Goal: Information Seeking & Learning: Check status

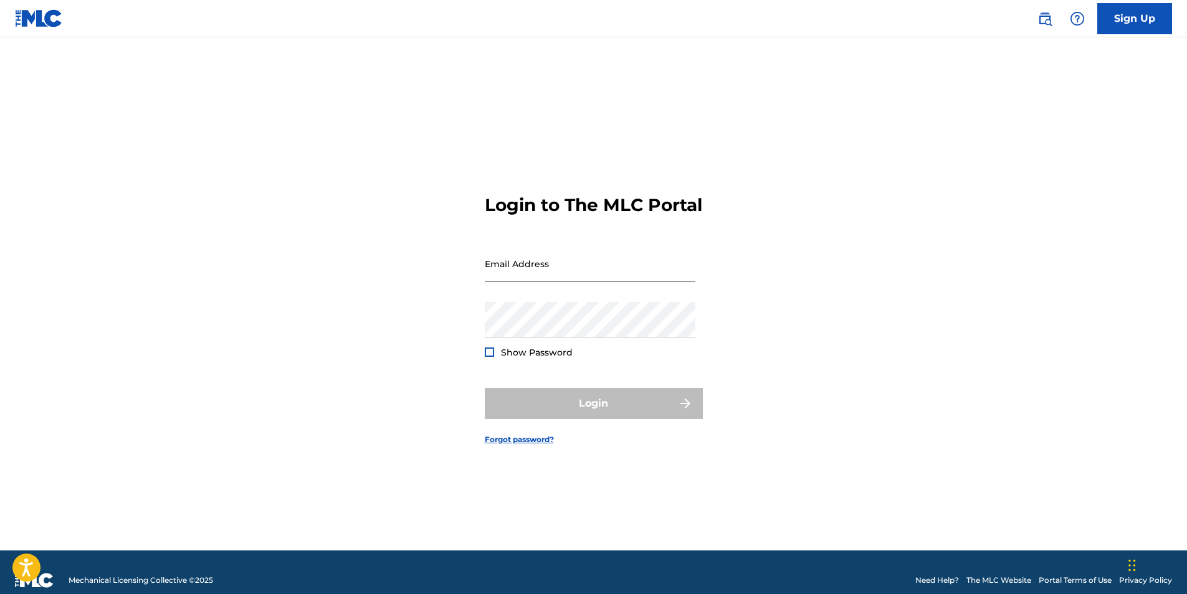
click at [520, 282] on input "Email Address" at bounding box center [590, 264] width 211 height 36
type input "[EMAIL_ADDRESS][DOMAIN_NAME]"
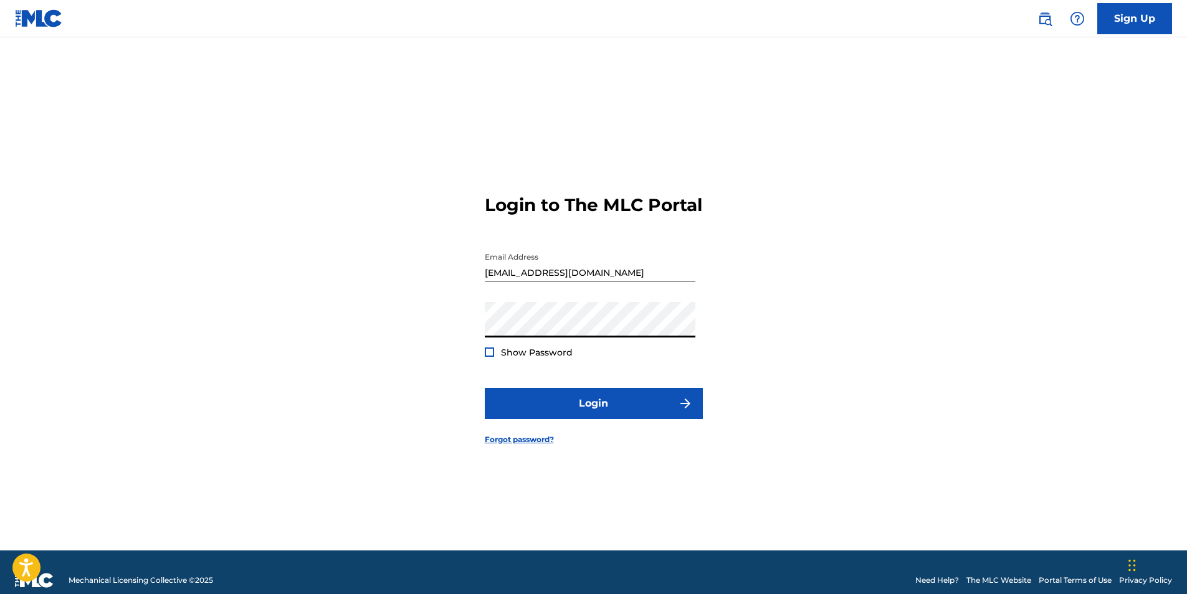
click at [485, 388] on button "Login" at bounding box center [594, 403] width 218 height 31
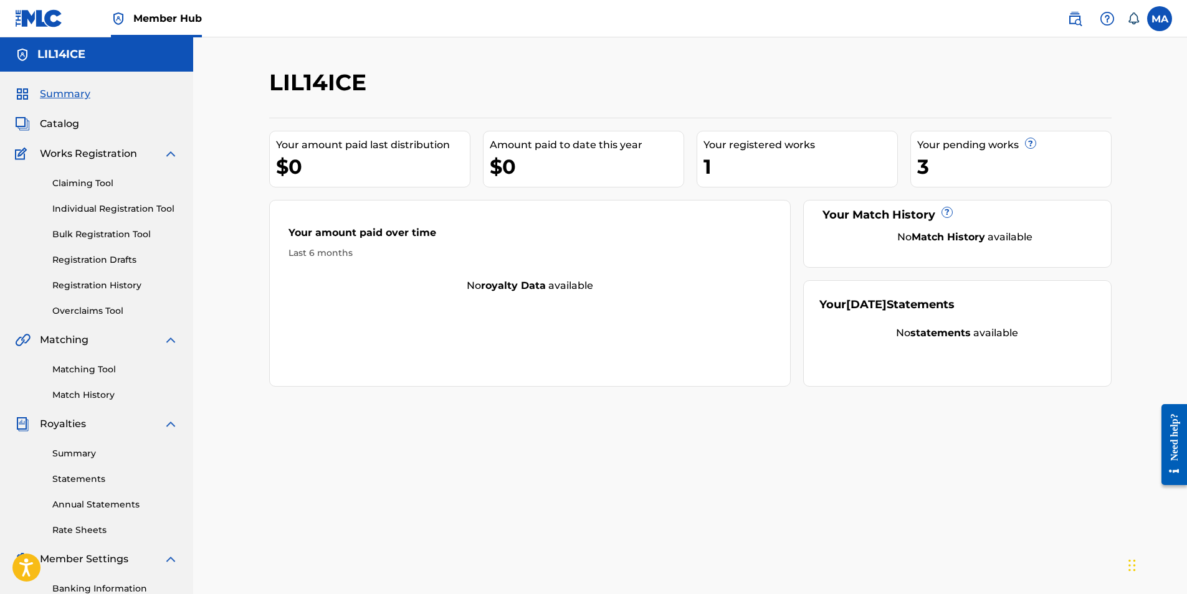
click at [55, 140] on div "Summary Catalog Works Registration Claiming Tool Individual Registration Tool B…" at bounding box center [96, 392] width 193 height 641
click at [57, 124] on span "Catalog" at bounding box center [59, 124] width 39 height 15
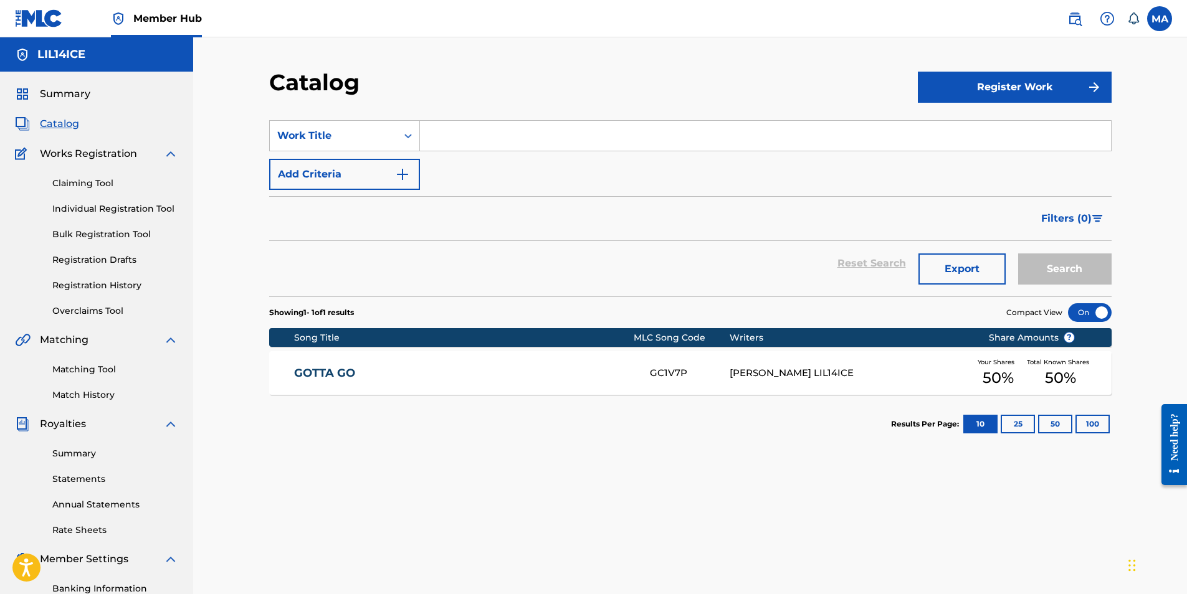
click at [51, 149] on span "Works Registration" at bounding box center [88, 153] width 97 height 15
click at [72, 154] on span "Works Registration" at bounding box center [88, 153] width 97 height 15
click at [176, 154] on img at bounding box center [170, 153] width 15 height 15
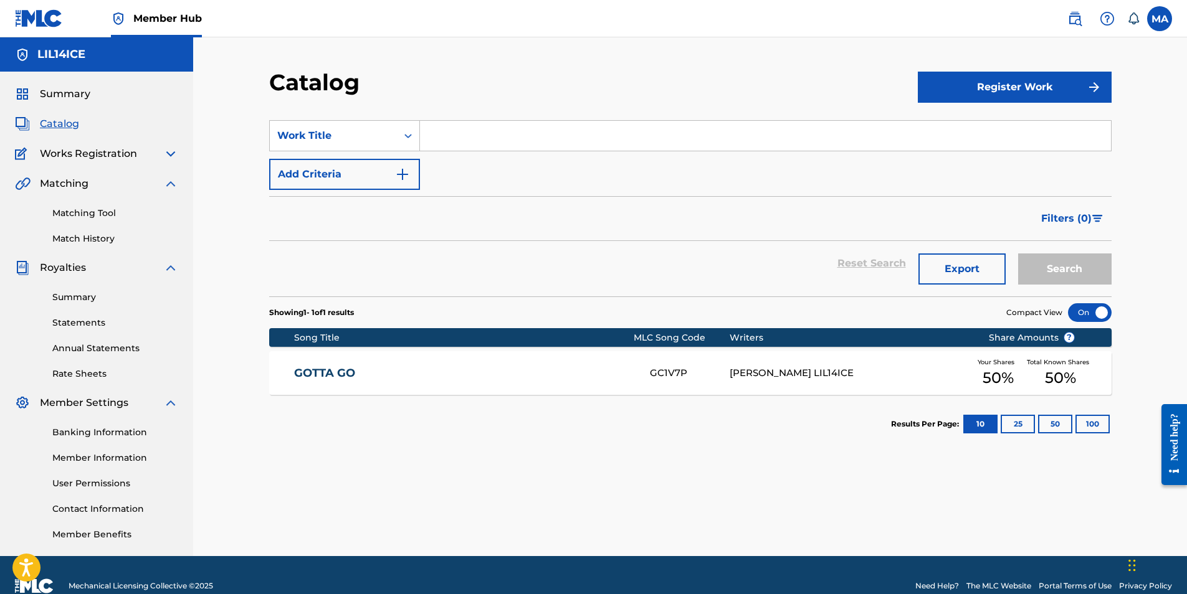
click at [173, 189] on img at bounding box center [170, 183] width 15 height 15
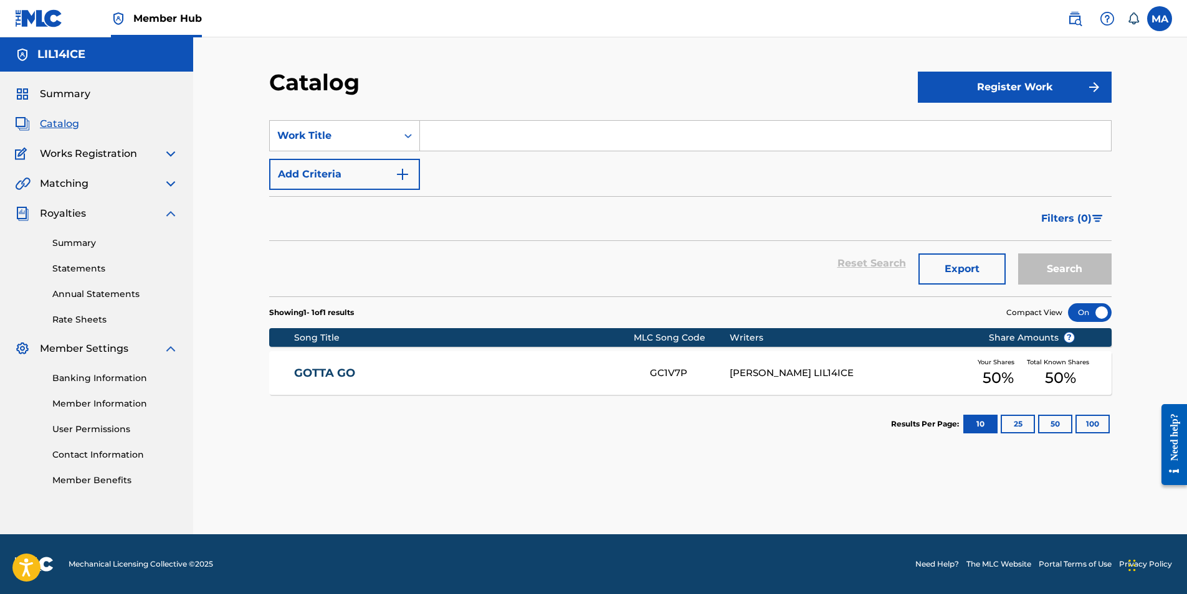
click at [169, 207] on img at bounding box center [170, 213] width 15 height 15
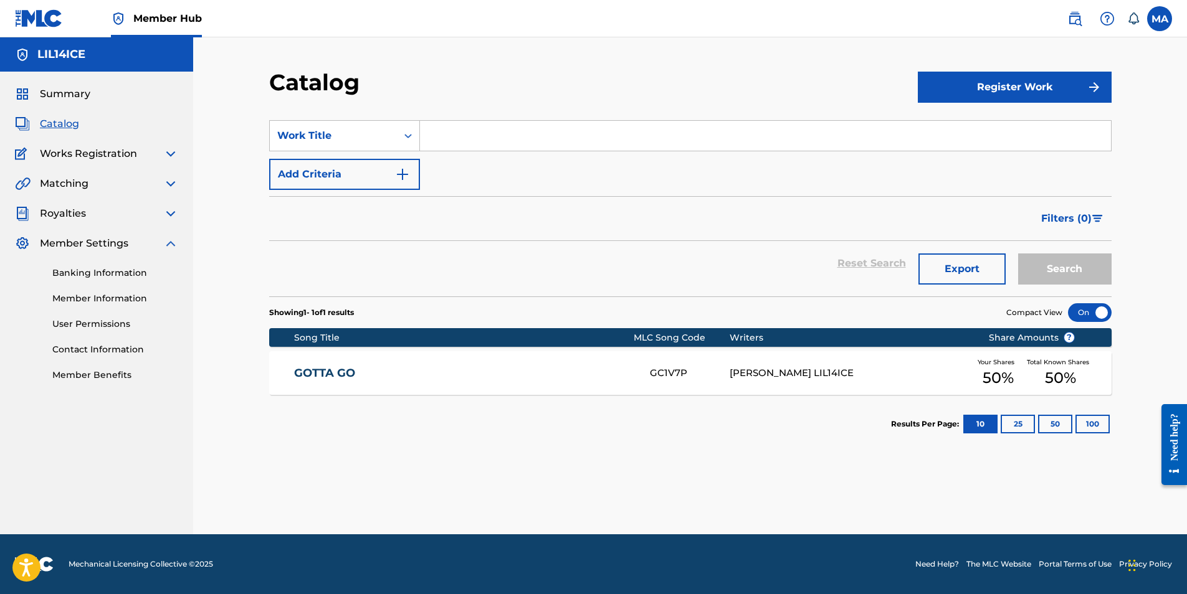
click at [171, 240] on img at bounding box center [170, 243] width 15 height 15
click at [121, 95] on div "Summary" at bounding box center [96, 94] width 163 height 15
click at [60, 119] on span "Catalog" at bounding box center [59, 124] width 39 height 15
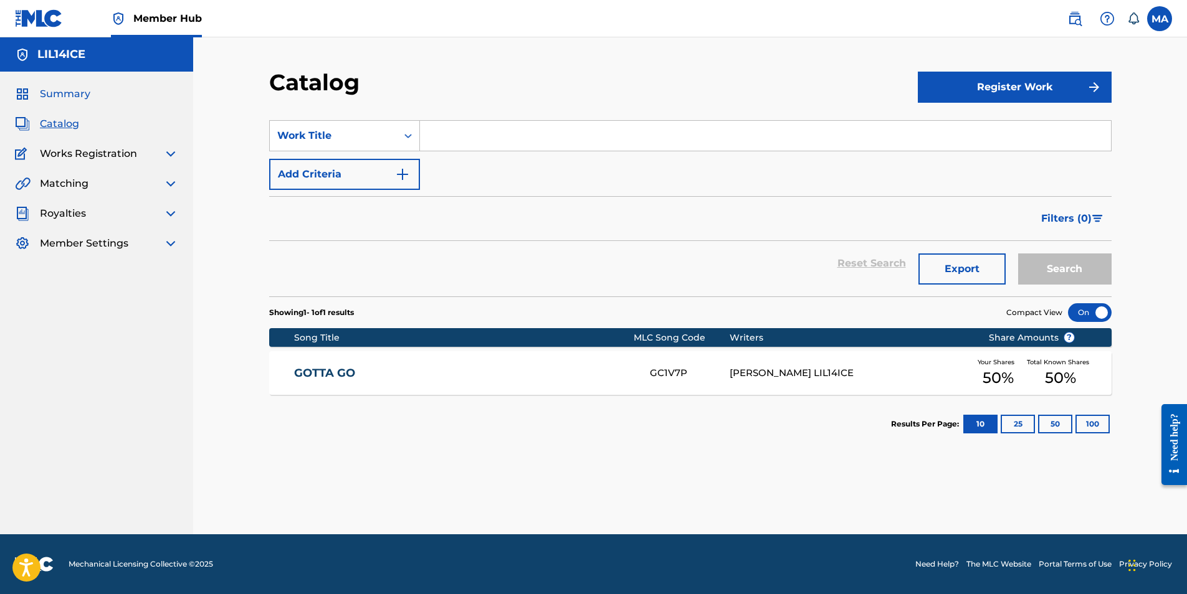
click at [62, 91] on span "Summary" at bounding box center [65, 94] width 50 height 15
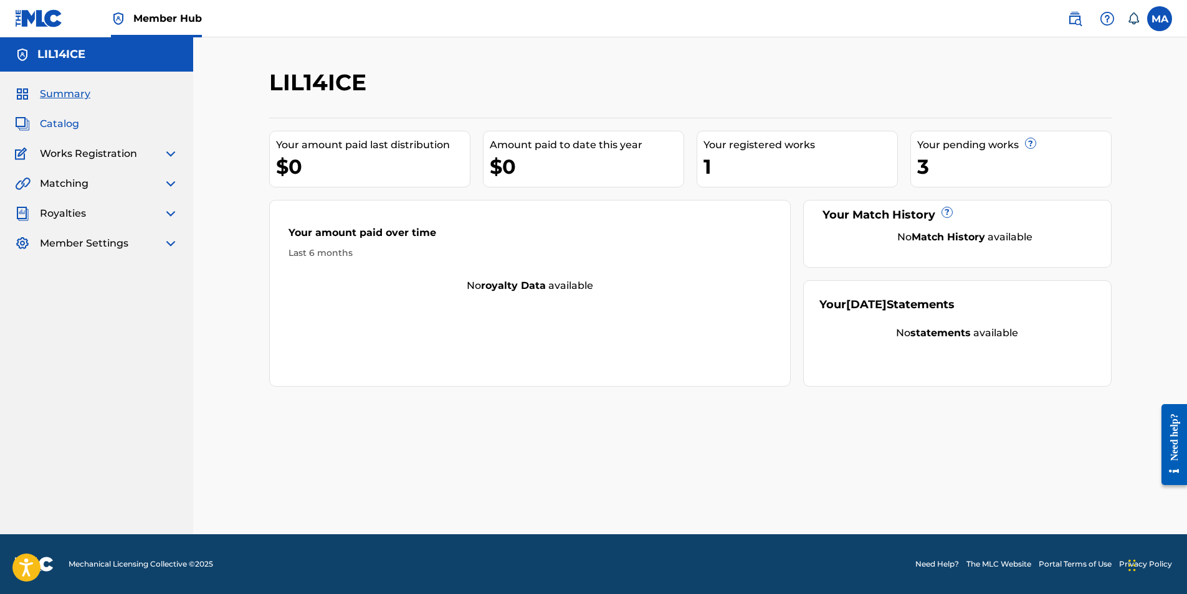
click at [62, 126] on span "Catalog" at bounding box center [59, 124] width 39 height 15
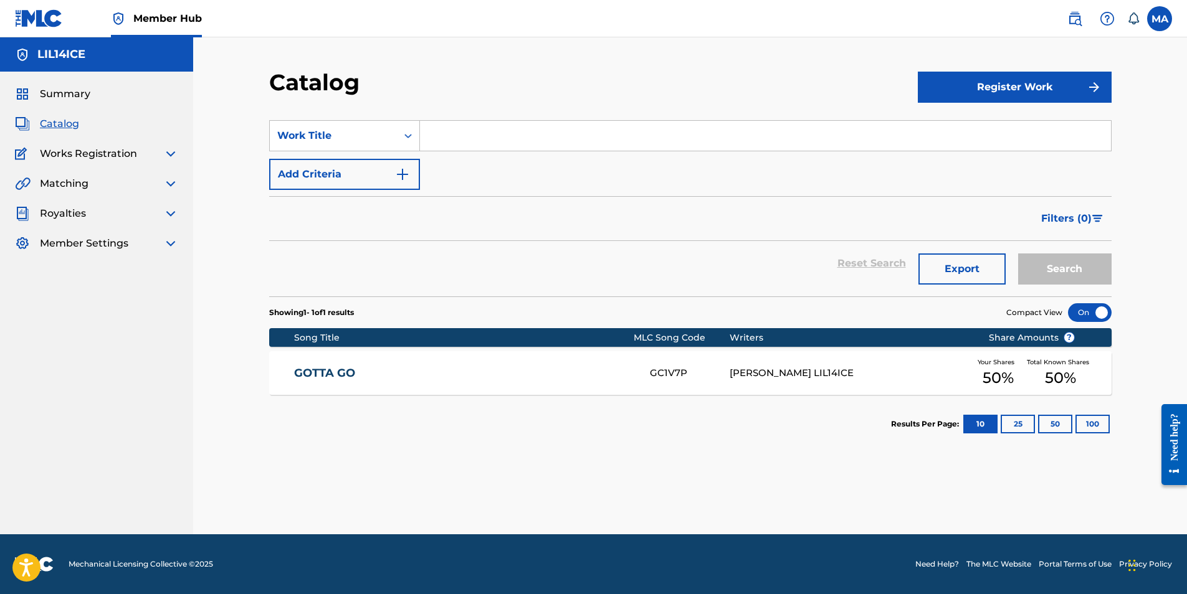
click at [83, 156] on span "Works Registration" at bounding box center [88, 153] width 97 height 15
click at [1078, 28] on link at bounding box center [1074, 18] width 25 height 25
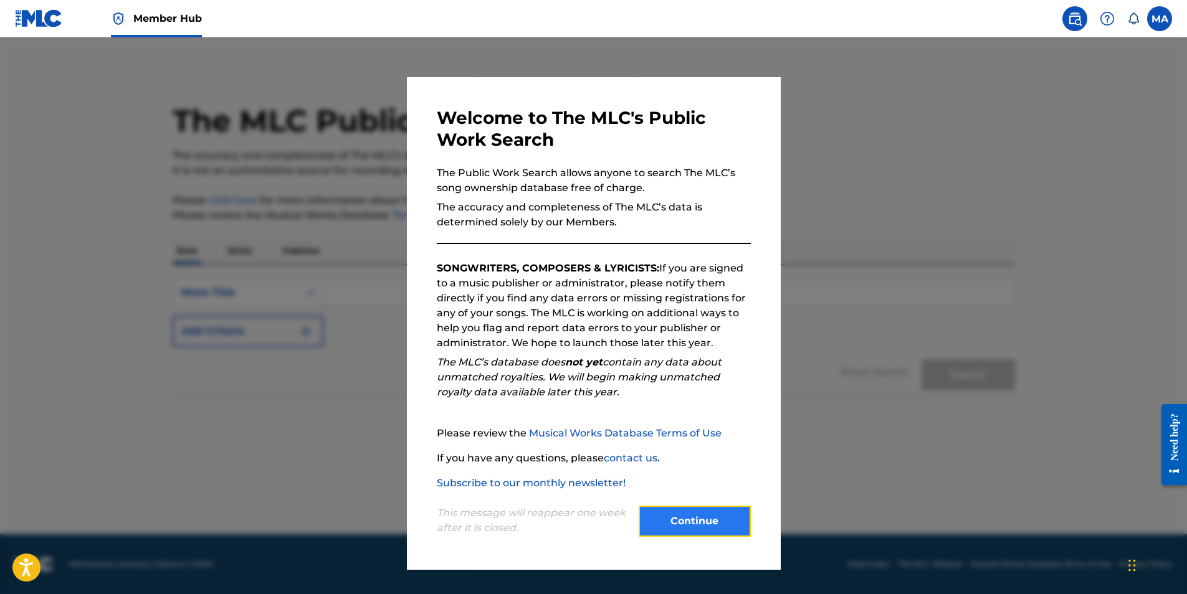
click at [722, 516] on button "Continue" at bounding box center [695, 521] width 112 height 31
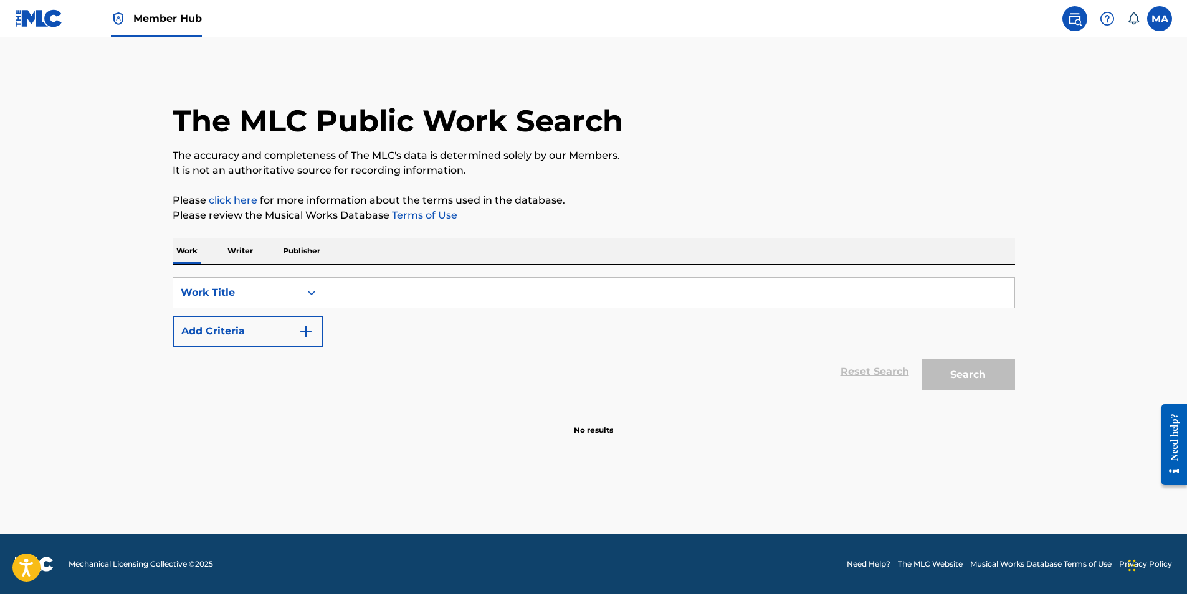
click at [658, 298] on input "Search Form" at bounding box center [668, 293] width 691 height 30
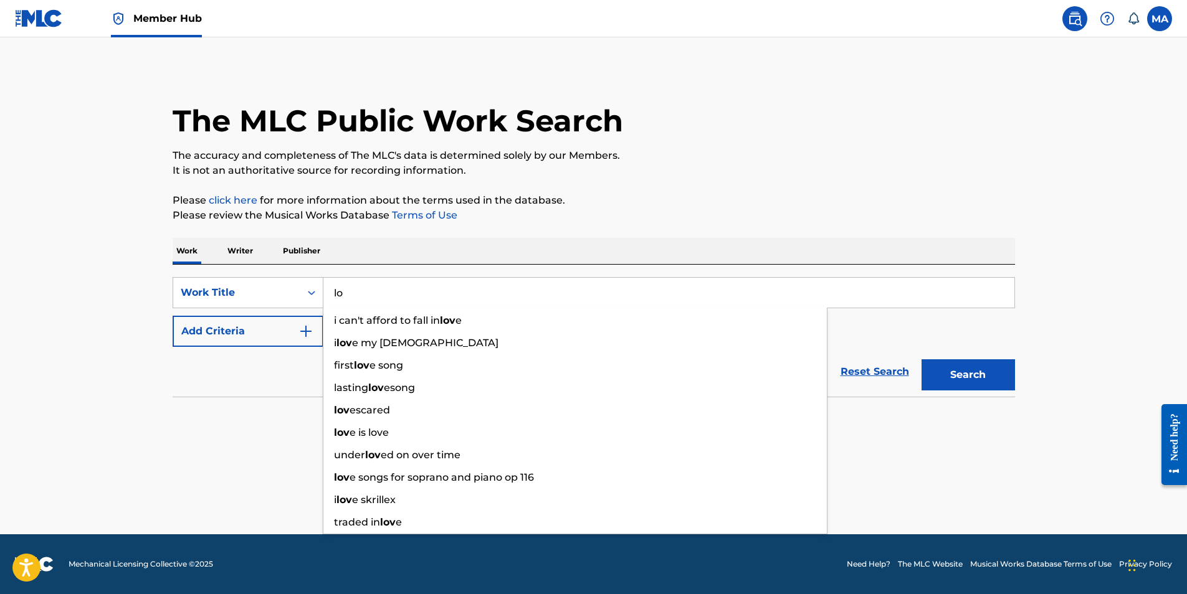
type input "l"
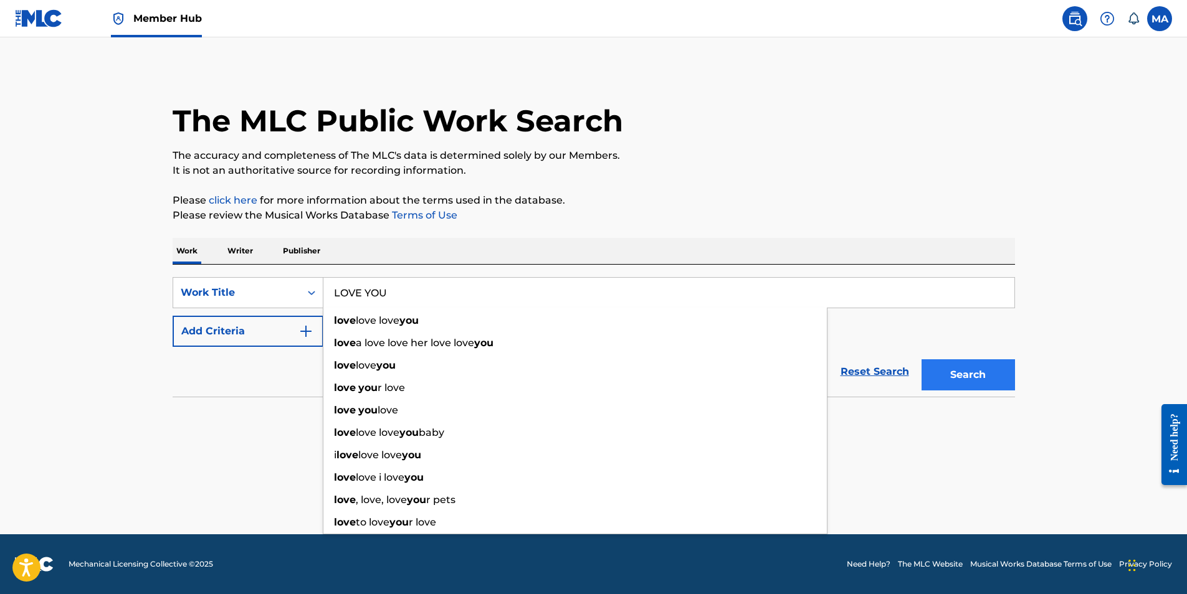
type input "LOVE YOU"
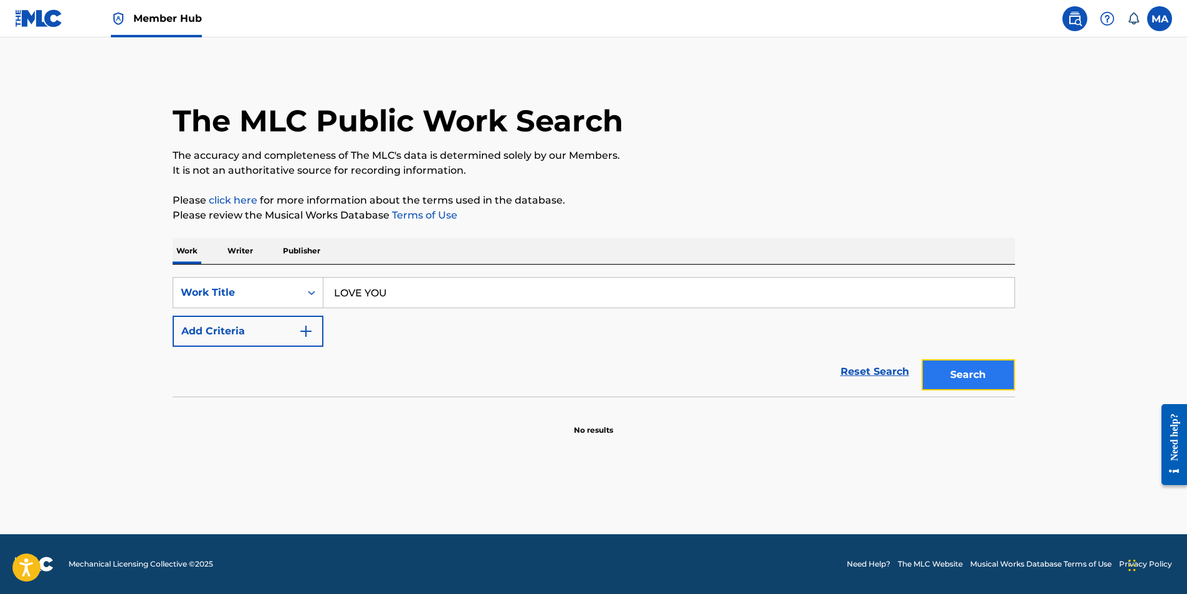
click at [952, 380] on button "Search" at bounding box center [967, 374] width 93 height 31
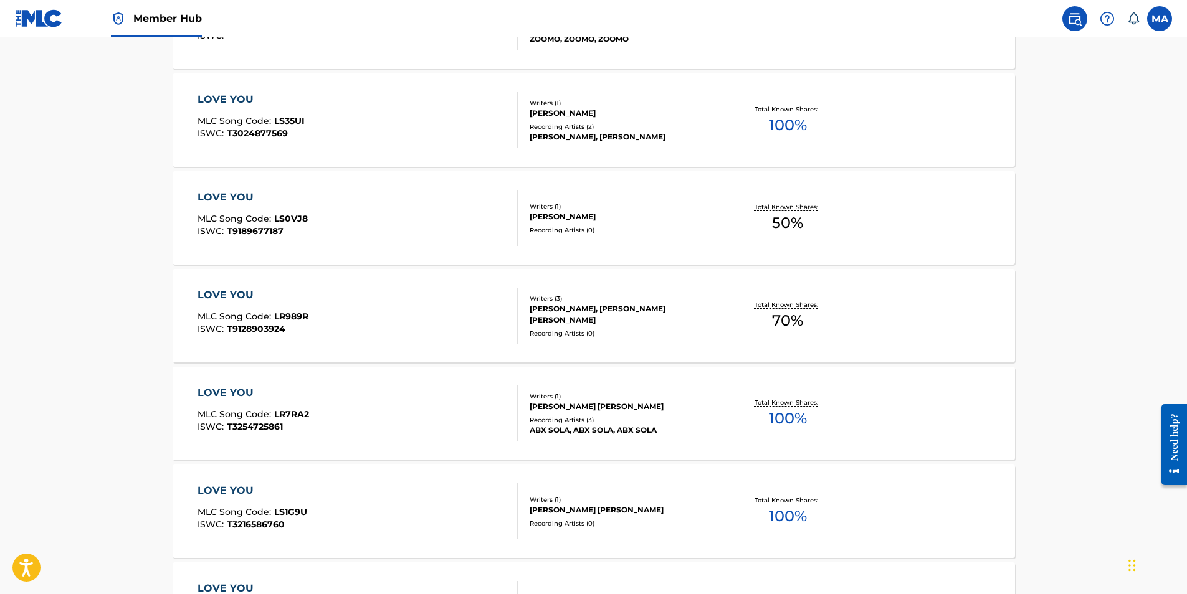
scroll to position [168, 0]
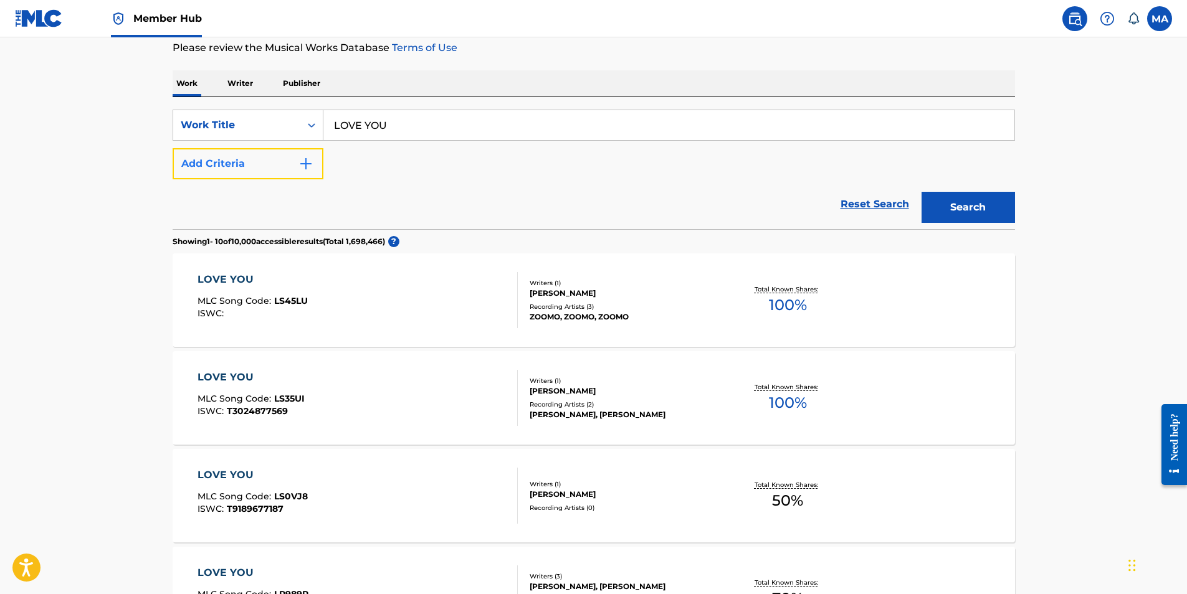
click at [305, 177] on button "Add Criteria" at bounding box center [248, 163] width 151 height 31
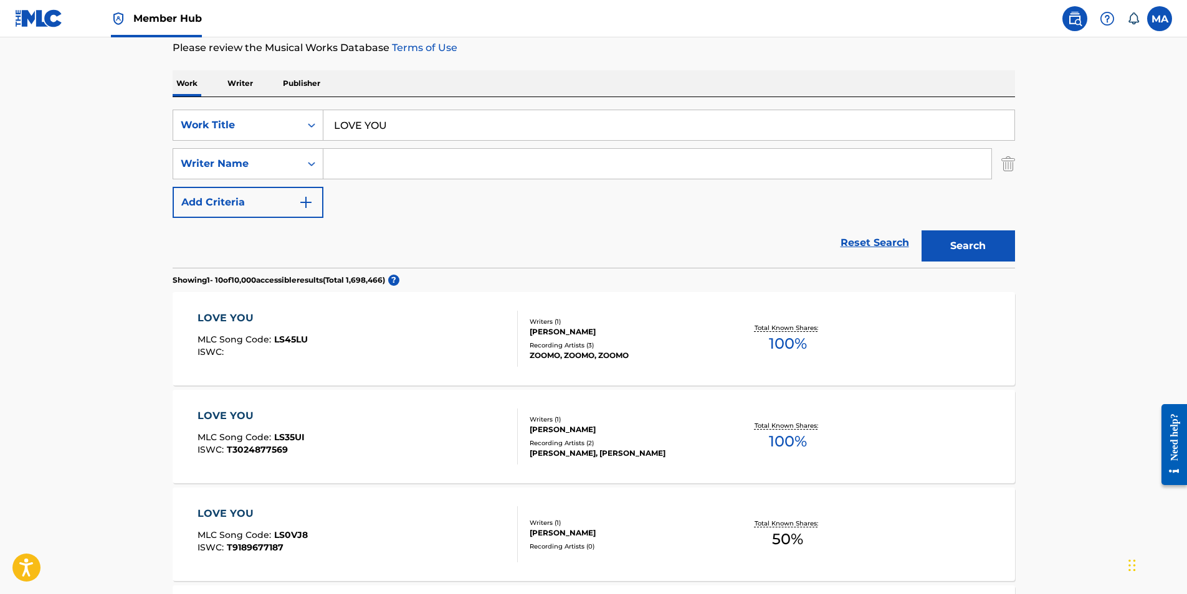
click at [344, 171] on input "Search Form" at bounding box center [657, 164] width 668 height 30
click at [611, 193] on div "[PERSON_NAME] lil14ice" at bounding box center [563, 192] width 480 height 22
type input "[PERSON_NAME] lil14ice"
click at [943, 242] on button "Search" at bounding box center [967, 246] width 93 height 31
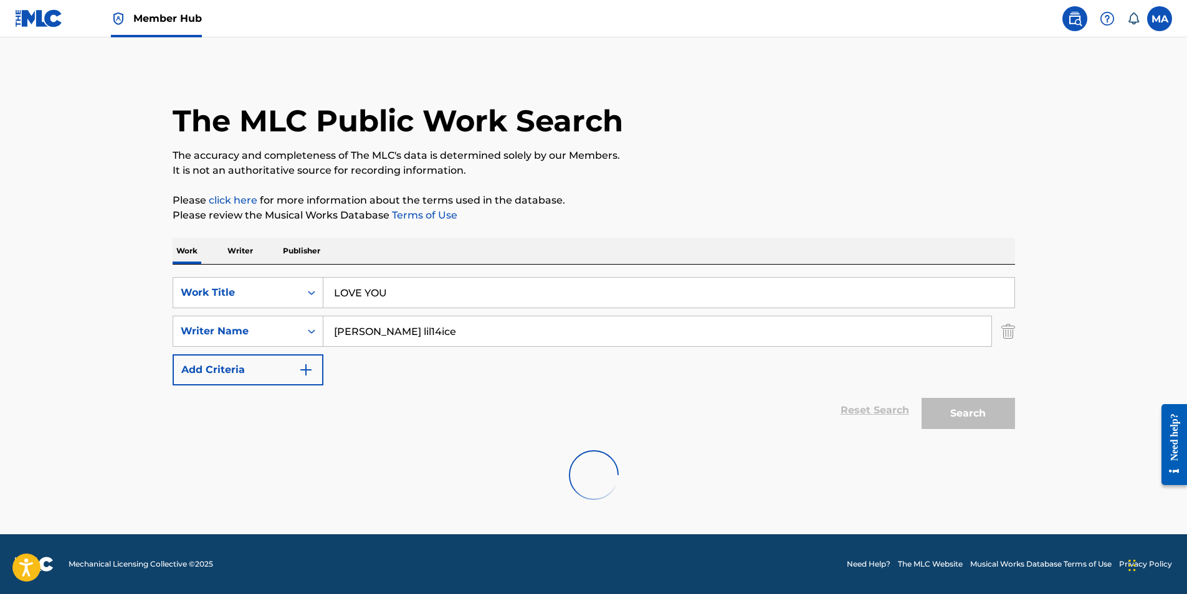
scroll to position [0, 0]
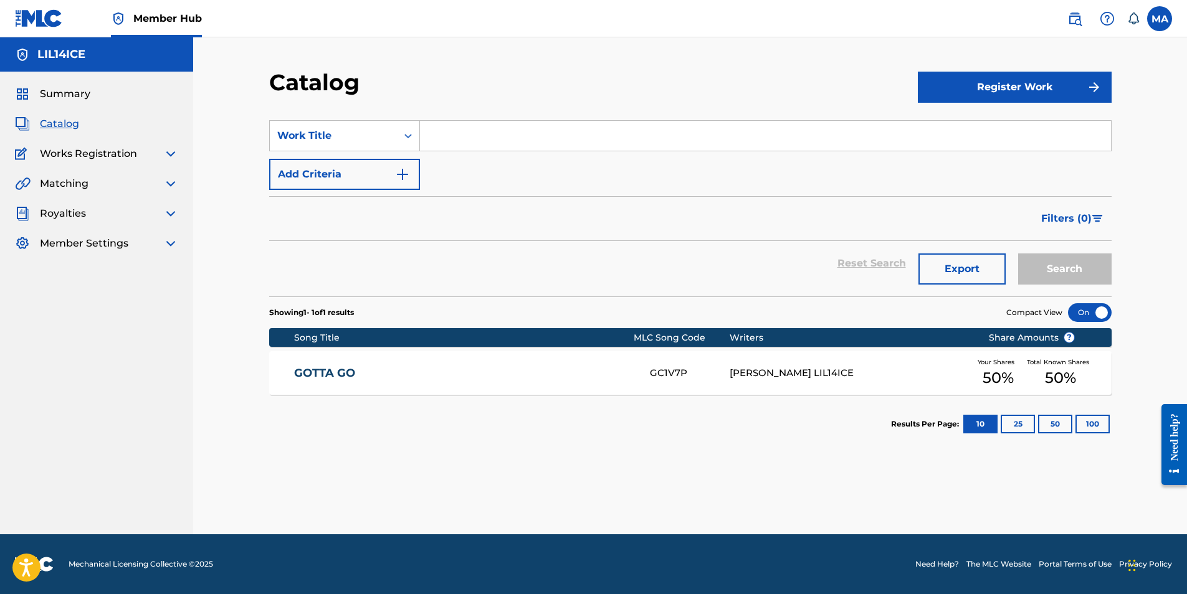
click at [169, 161] on img at bounding box center [170, 153] width 15 height 15
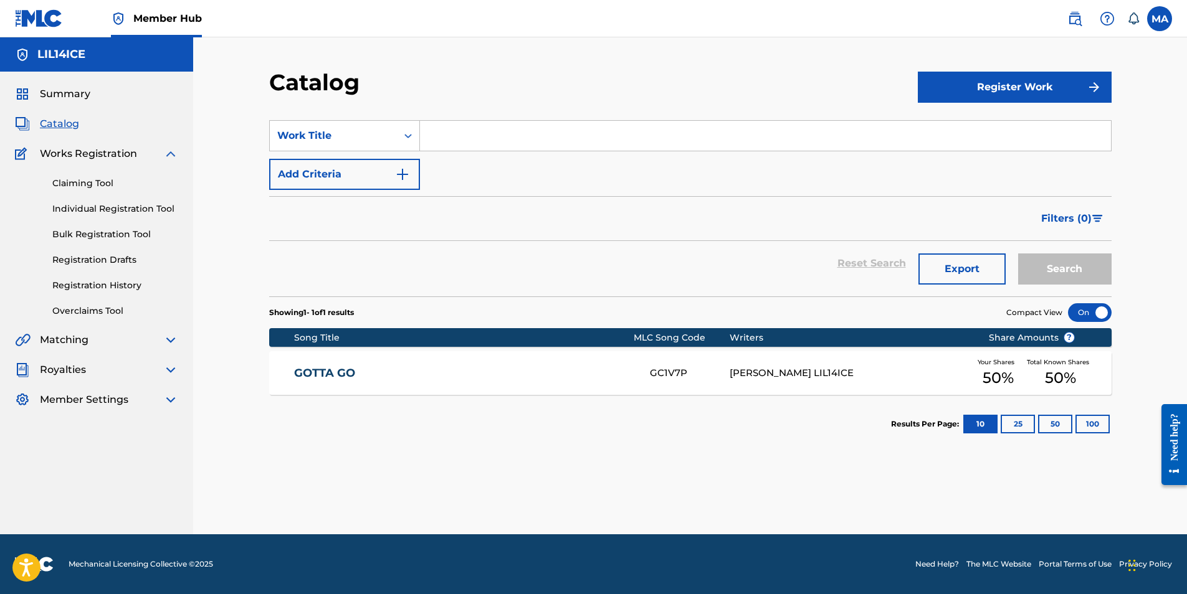
click at [169, 160] on img at bounding box center [170, 153] width 15 height 15
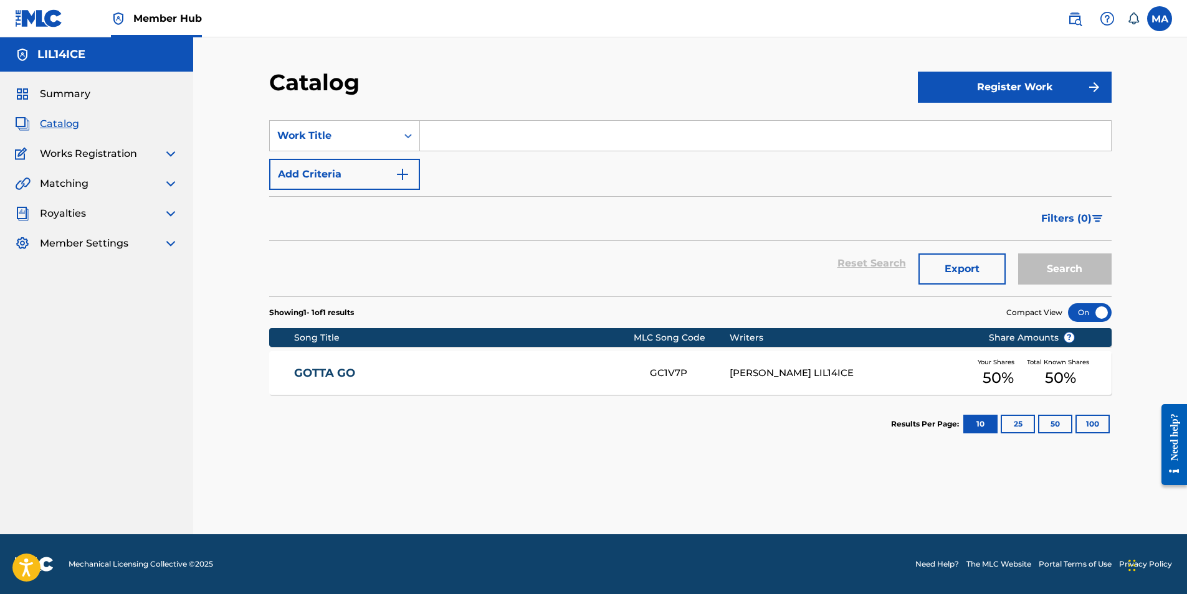
click at [168, 160] on img at bounding box center [170, 153] width 15 height 15
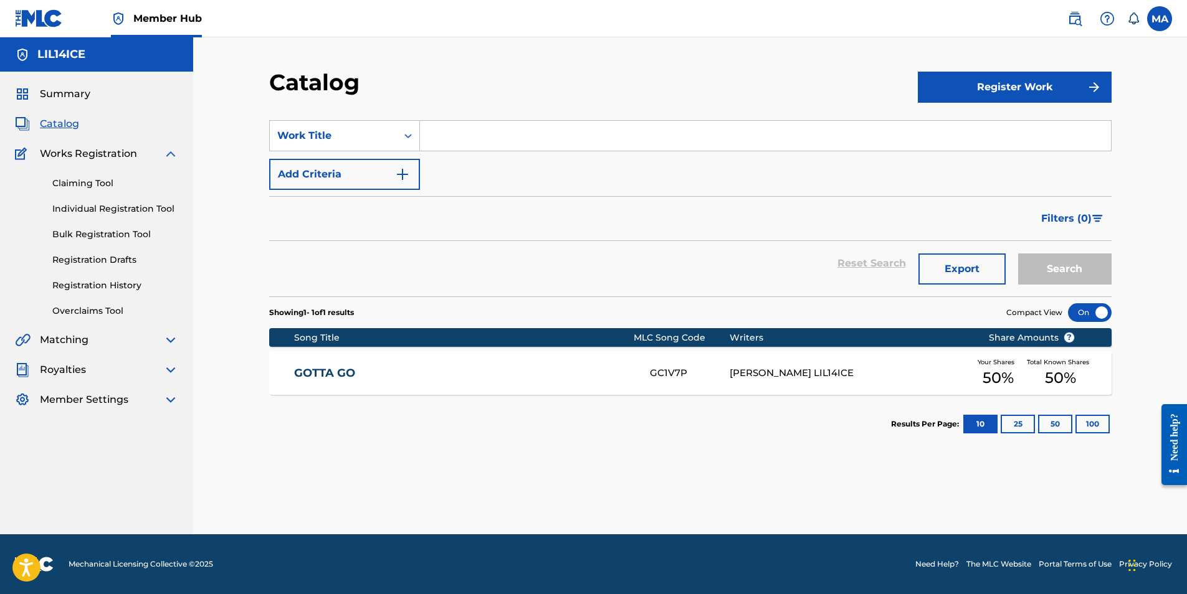
click at [120, 217] on div "Claiming Tool Individual Registration Tool Bulk Registration Tool Registration …" at bounding box center [96, 239] width 163 height 156
click at [135, 286] on link "Registration History" at bounding box center [115, 285] width 126 height 13
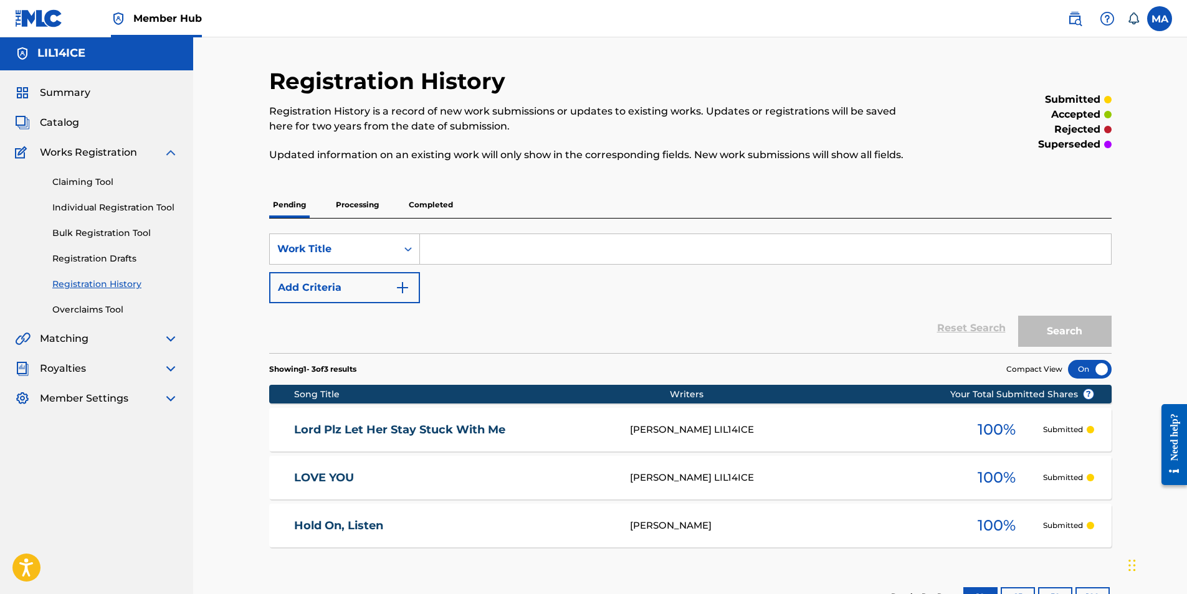
scroll to position [1, 0]
